Goal: Information Seeking & Learning: Learn about a topic

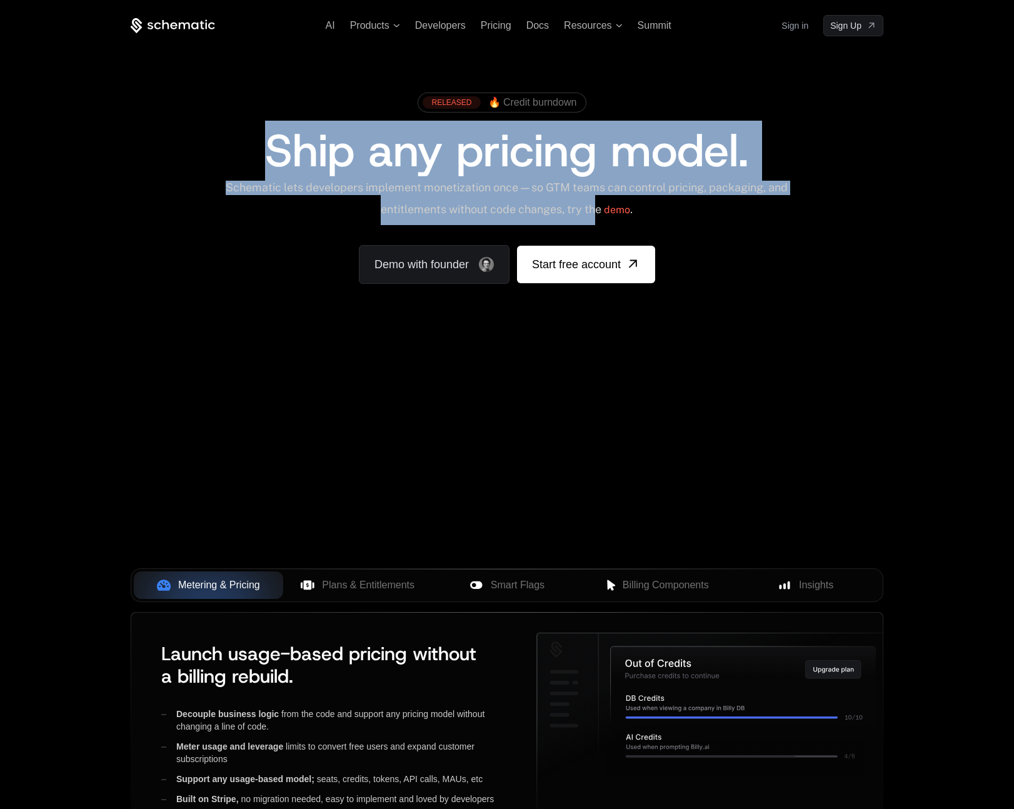
drag, startPoint x: 255, startPoint y: 156, endPoint x: 606, endPoint y: 200, distance: 353.4
click at [606, 200] on div "RELEASED 🔥 Credit burndown Ship any pricing model. Schematic lets developers im…" at bounding box center [507, 185] width 753 height 198
click at [465, 265] on link "Demo with founder" at bounding box center [434, 264] width 151 height 39
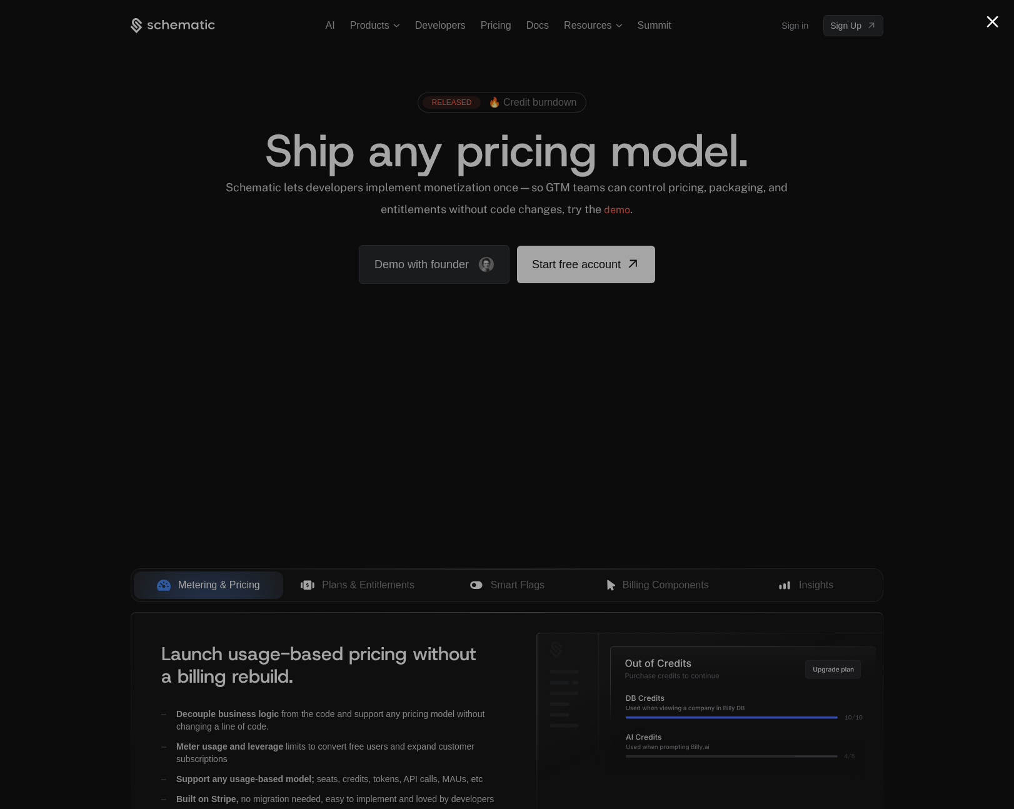
click at [820, 154] on div at bounding box center [507, 404] width 1014 height 809
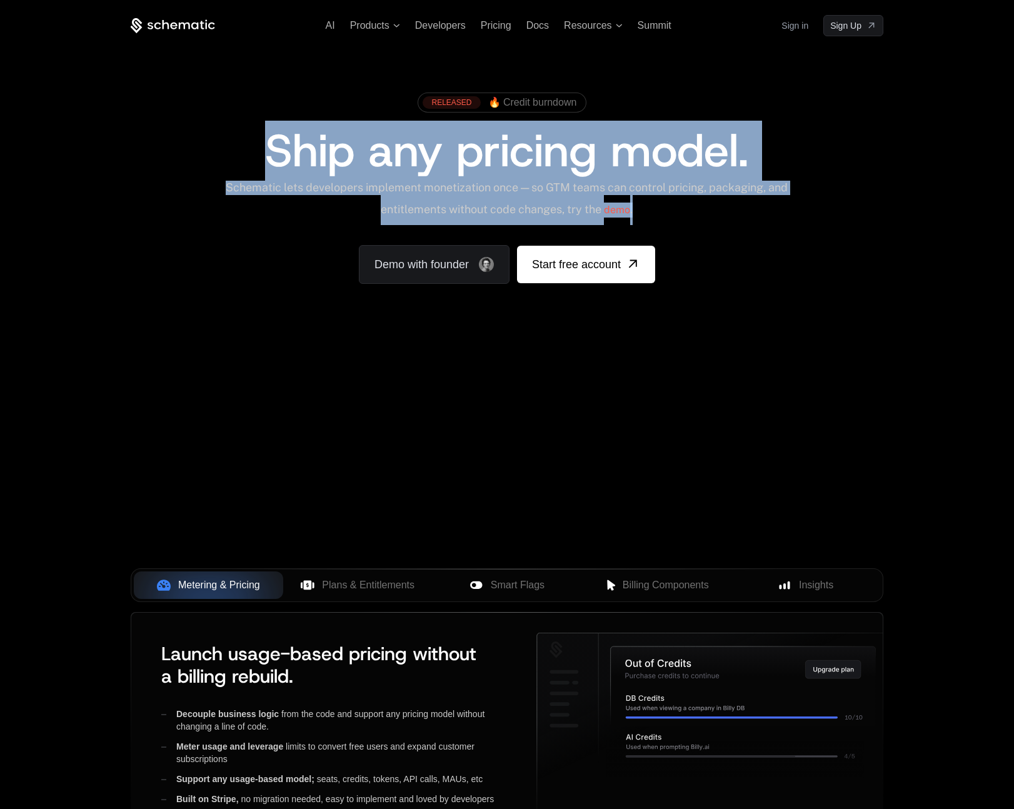
drag, startPoint x: 249, startPoint y: 144, endPoint x: 798, endPoint y: 128, distance: 549.2
click at [666, 198] on div "RELEASED 🔥 Credit burndown Ship any pricing model. Schematic lets developers im…" at bounding box center [507, 185] width 753 height 198
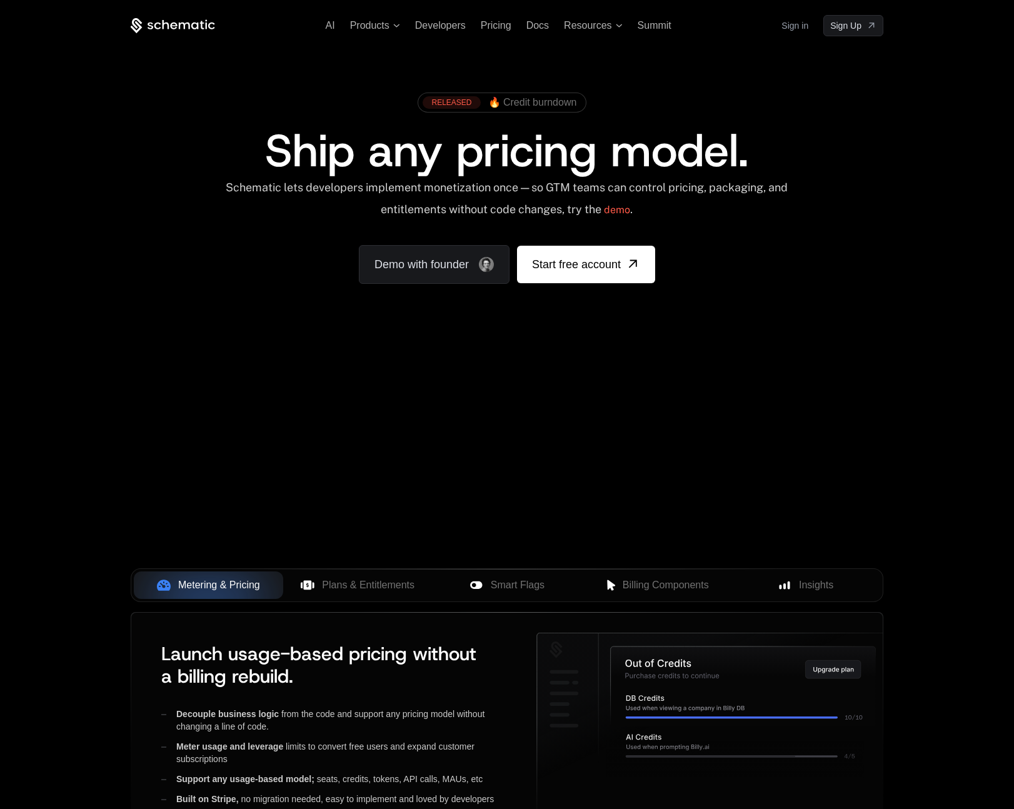
click at [806, 114] on div "RELEASED 🔥 Credit burndown" at bounding box center [507, 107] width 674 height 42
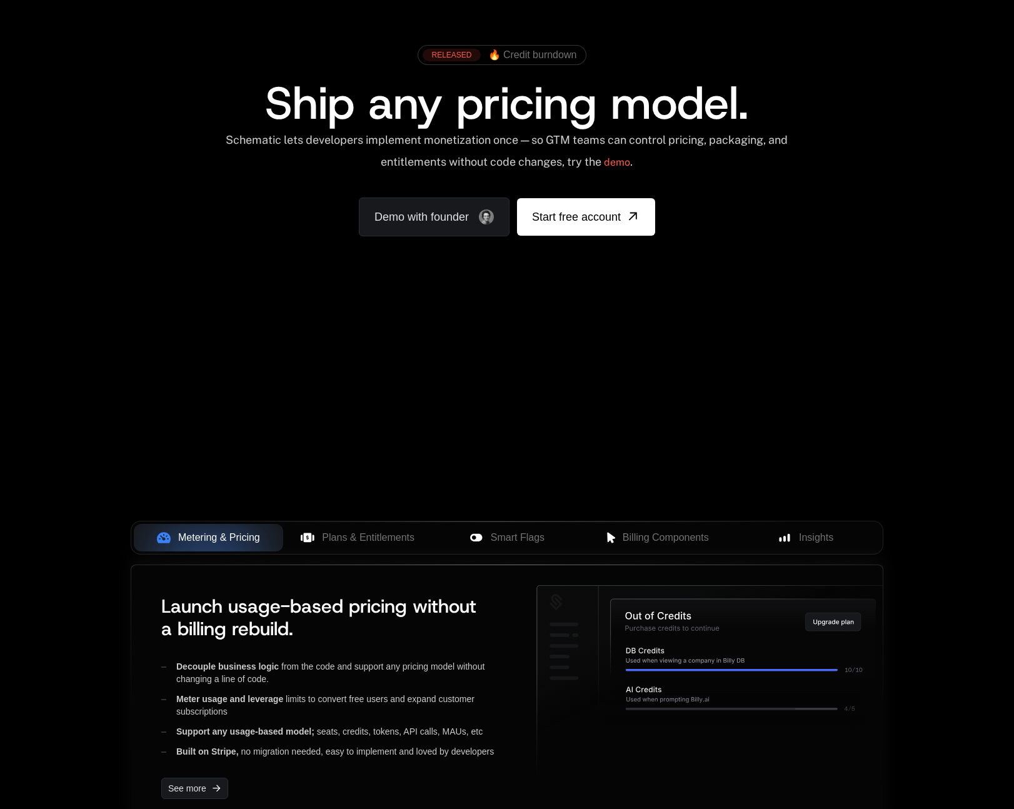
scroll to position [335, 0]
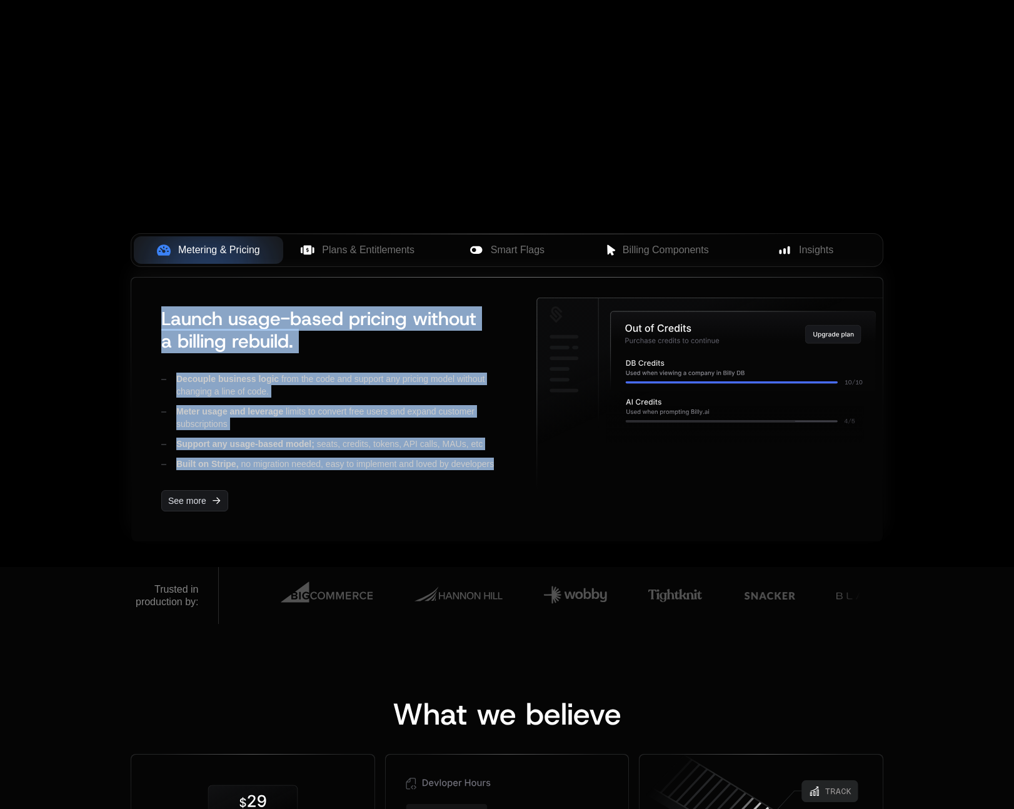
drag, startPoint x: 506, startPoint y: 467, endPoint x: 146, endPoint y: 320, distance: 388.9
click at [146, 320] on div "Launch usage-based pricing without a billing rebuild. Decouple business logic f…" at bounding box center [506, 410] width 751 height 264
click at [157, 318] on div "Launch usage-based pricing without a billing rebuild. Decouple business logic f…" at bounding box center [333, 410] width 365 height 224
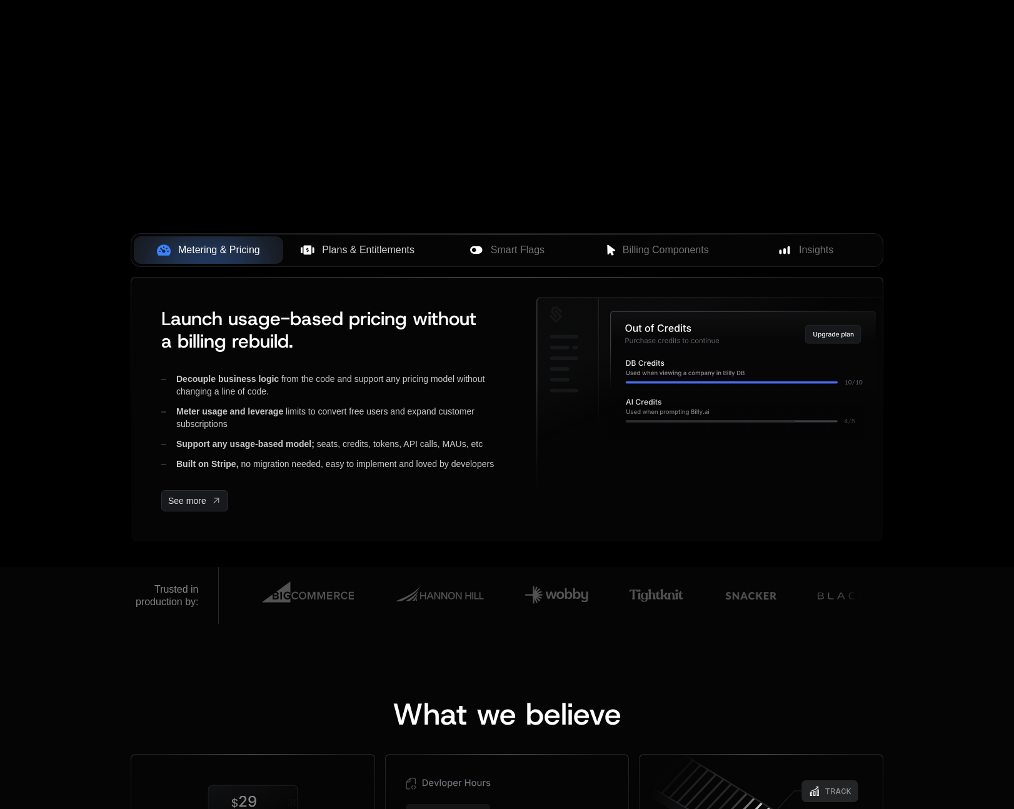
click at [364, 250] on span "Plans & Entitlements" at bounding box center [368, 250] width 93 height 15
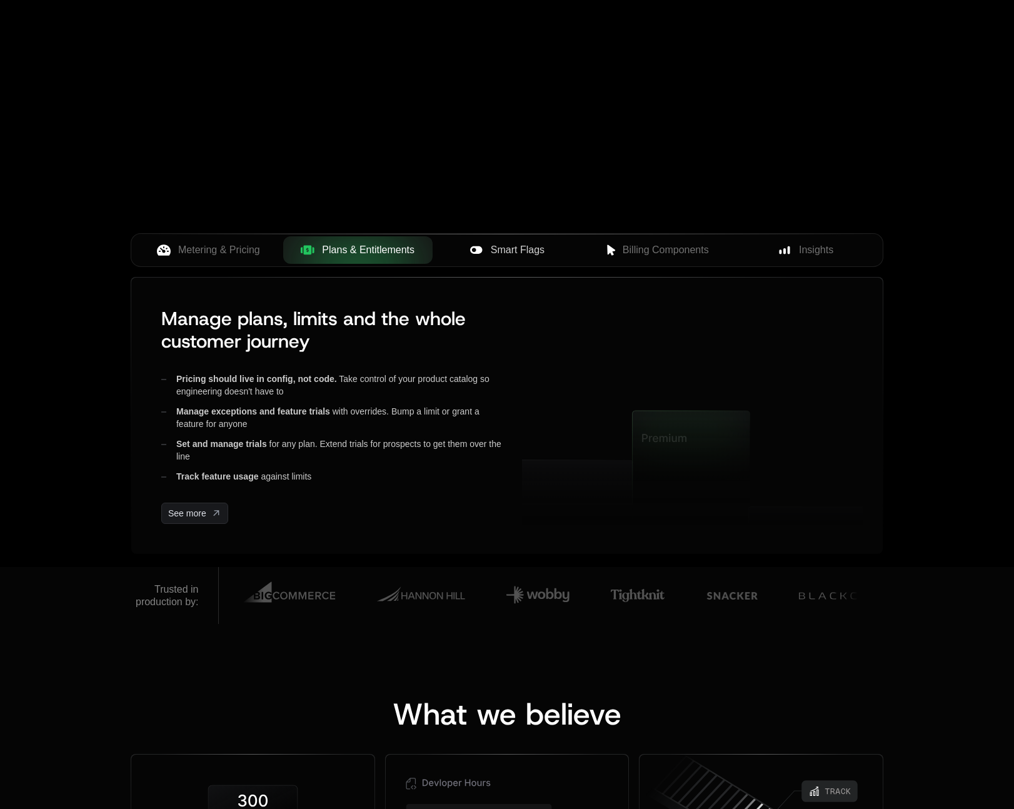
click at [510, 249] on span "Smart Flags" at bounding box center [518, 250] width 54 height 15
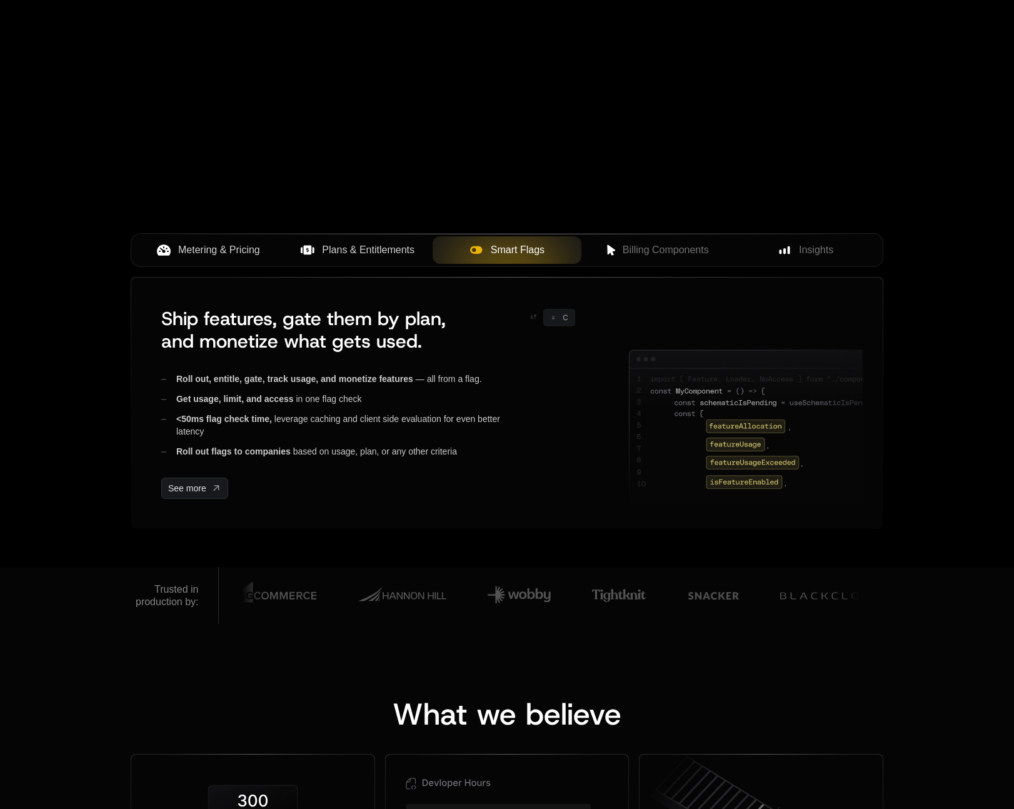
click at [228, 263] on button "Metering & Pricing" at bounding box center [208, 250] width 149 height 28
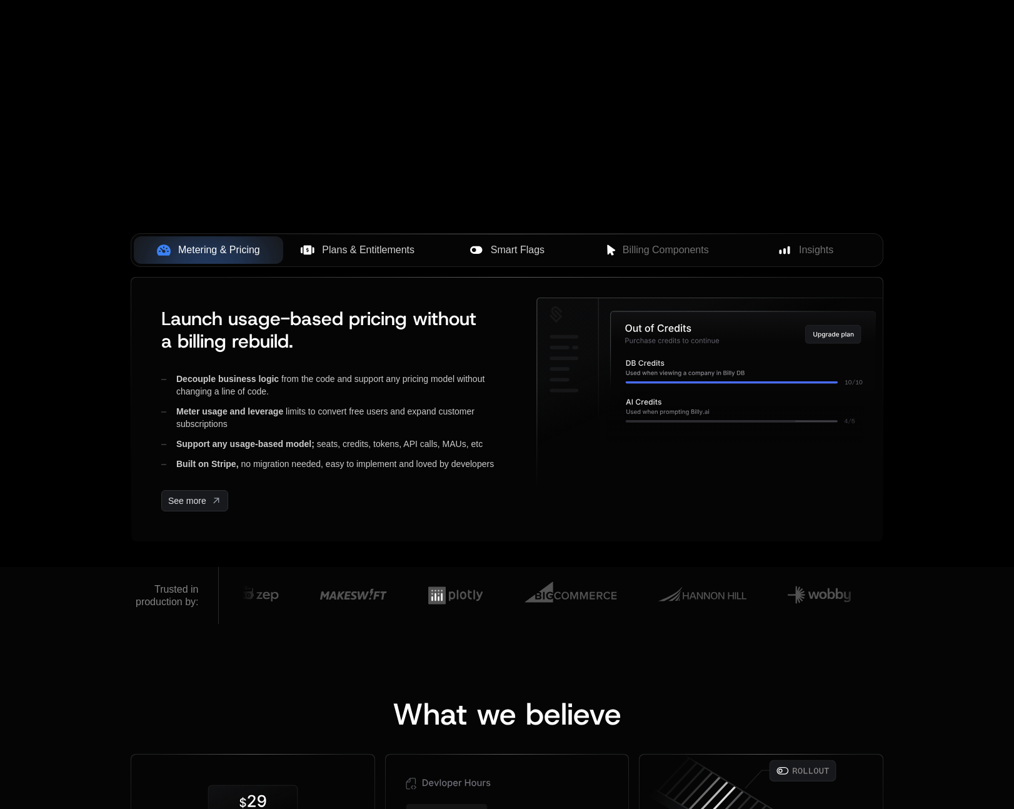
click at [356, 250] on span "Plans & Entitlements" at bounding box center [368, 250] width 93 height 15
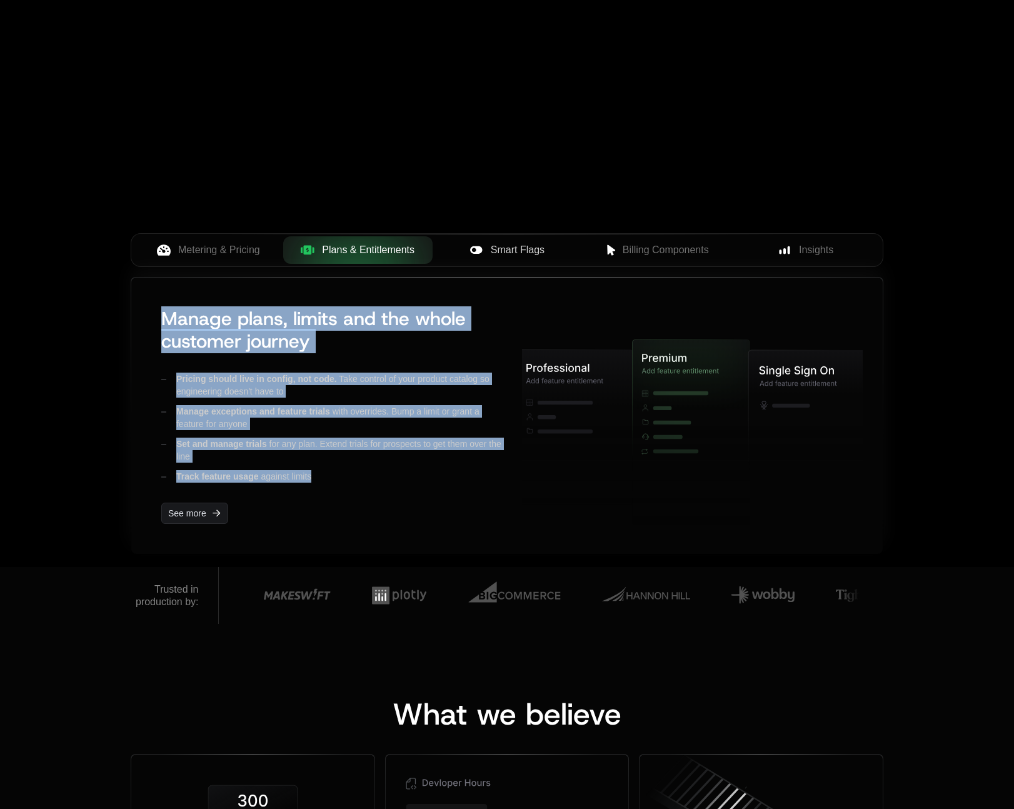
drag, startPoint x: 270, startPoint y: 299, endPoint x: 451, endPoint y: 484, distance: 258.2
click at [451, 484] on div "Manage plans, limits and the whole customer journey Pricing should live in conf…" at bounding box center [326, 416] width 351 height 236
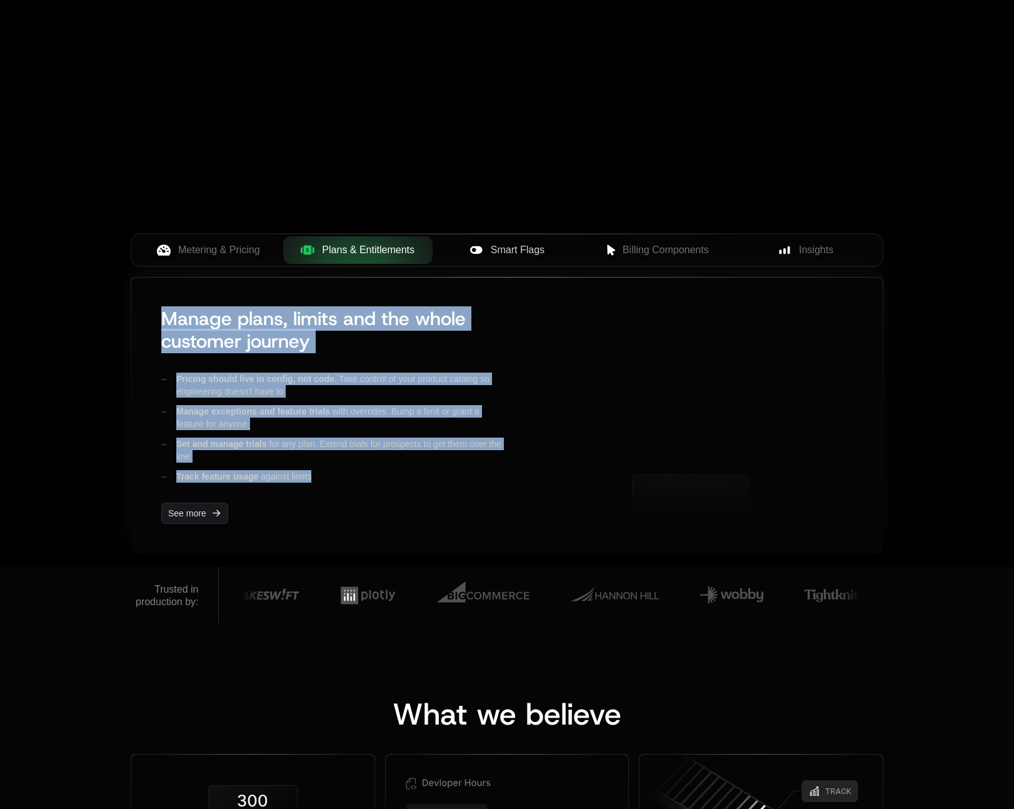
drag, startPoint x: 442, startPoint y: 487, endPoint x: 421, endPoint y: 283, distance: 205.5
click at [421, 283] on div "Manage plans, limits and the whole customer journey Pricing should live in conf…" at bounding box center [506, 416] width 751 height 276
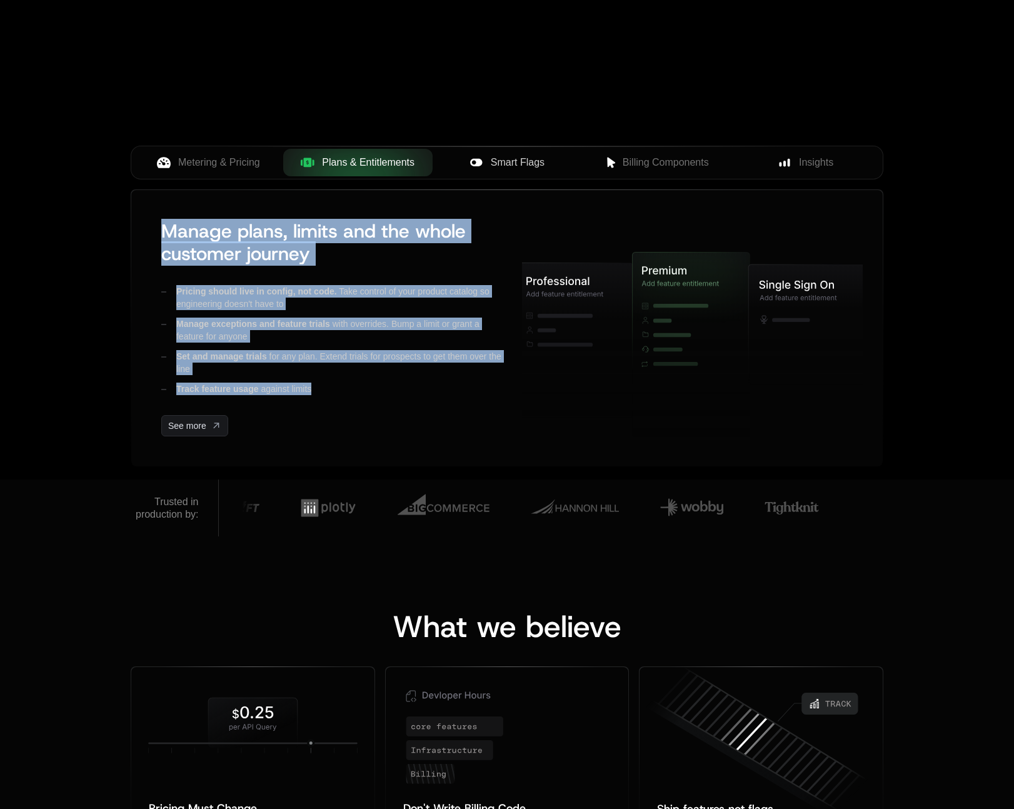
scroll to position [538, 0]
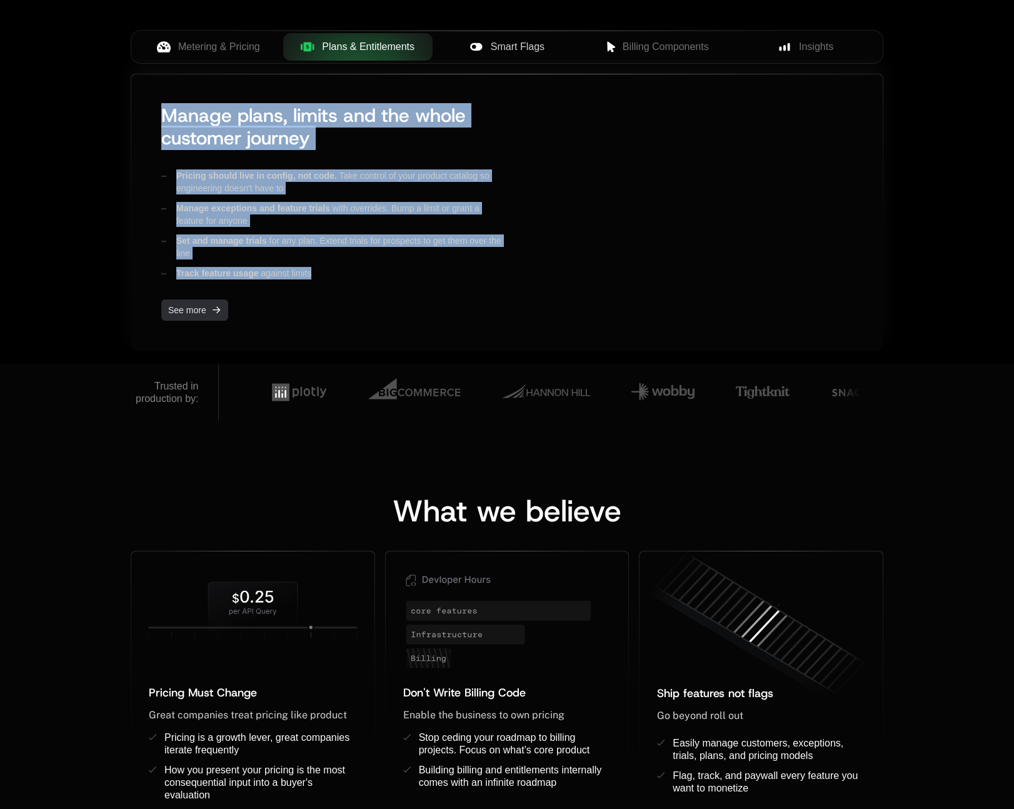
click at [208, 312] on link "See more" at bounding box center [194, 309] width 67 height 21
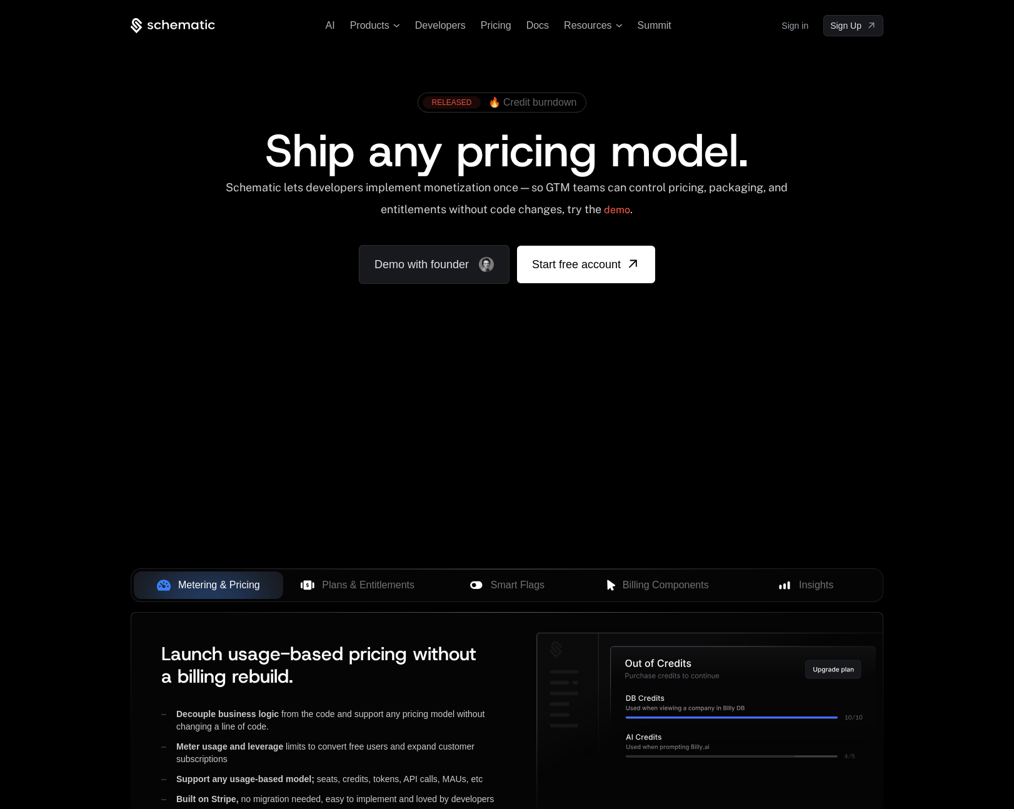
click at [535, 107] on span "🔥 Credit burndown" at bounding box center [532, 102] width 89 height 11
